Goal: Transaction & Acquisition: Subscribe to service/newsletter

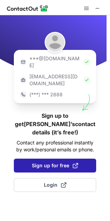
click at [43, 158] on button "Sign up for free" at bounding box center [55, 165] width 82 height 14
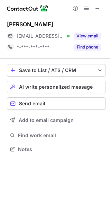
scroll to position [144, 110]
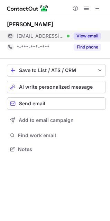
click at [85, 38] on button "View email" at bounding box center [87, 36] width 27 height 7
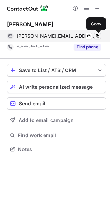
click at [96, 35] on span at bounding box center [98, 36] width 6 height 6
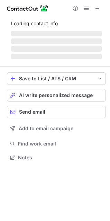
scroll to position [161, 110]
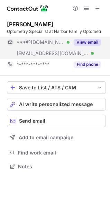
click at [91, 40] on button "View email" at bounding box center [87, 42] width 27 height 7
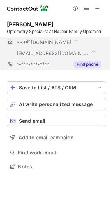
scroll to position [172, 110]
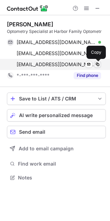
click at [99, 66] on span at bounding box center [98, 65] width 6 height 6
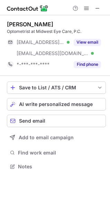
scroll to position [161, 110]
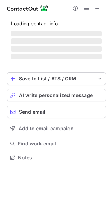
scroll to position [3, 3]
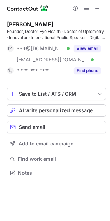
scroll to position [167, 110]
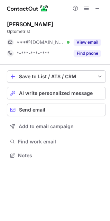
scroll to position [150, 110]
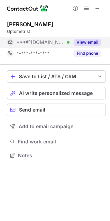
click at [82, 40] on button "View email" at bounding box center [87, 42] width 27 height 7
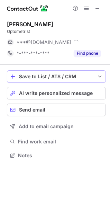
scroll to position [161, 110]
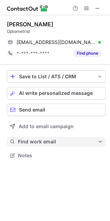
scroll to position [150, 110]
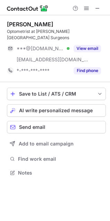
scroll to position [161, 110]
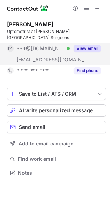
click at [85, 45] on button "View email" at bounding box center [87, 48] width 27 height 7
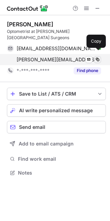
click at [97, 57] on span at bounding box center [98, 60] width 6 height 6
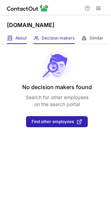
click at [16, 34] on div "About About Company" at bounding box center [17, 38] width 20 height 11
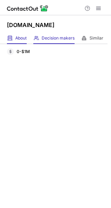
click at [38, 36] on span at bounding box center [36, 38] width 6 height 6
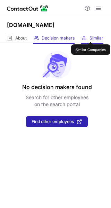
click at [98, 37] on span "Similar" at bounding box center [96, 38] width 14 height 6
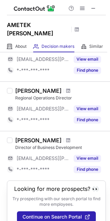
scroll to position [374, 0]
